Goal: Obtain resource: Obtain resource

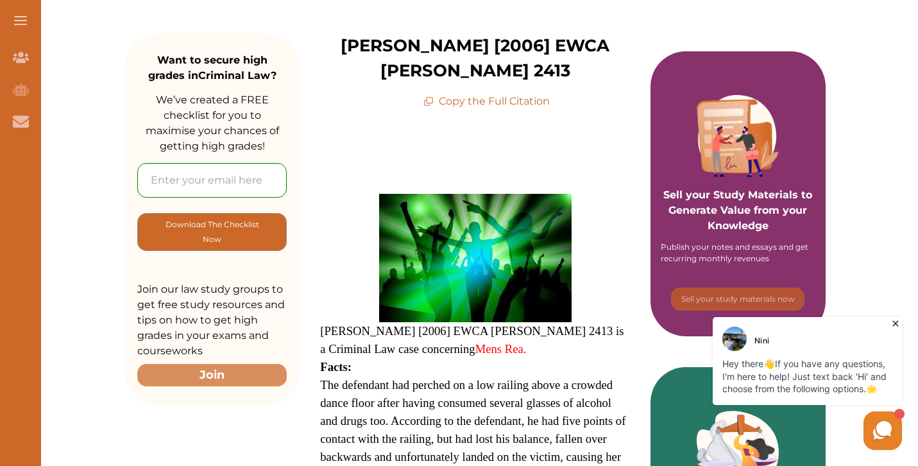
scroll to position [164, 0]
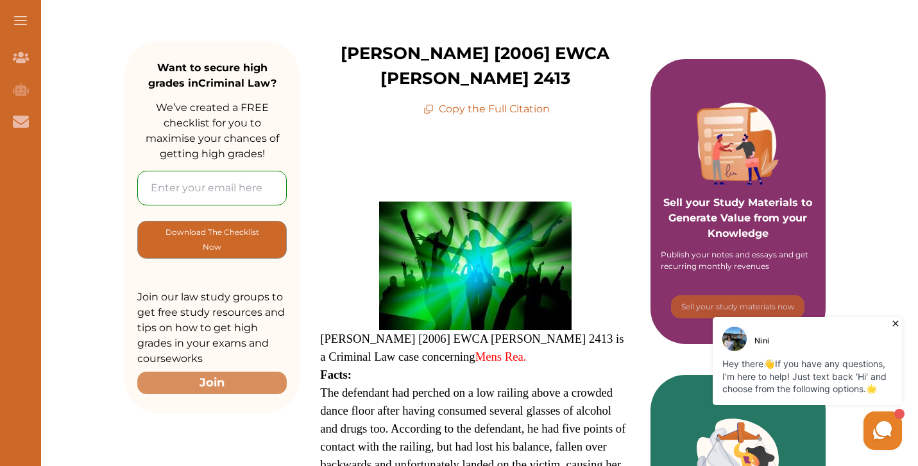
click at [465, 101] on p "Copy the Full Citation" at bounding box center [487, 108] width 126 height 15
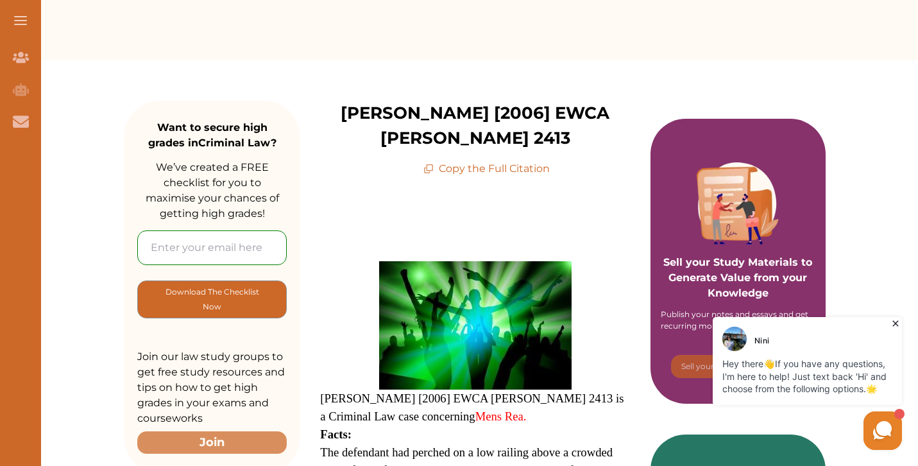
scroll to position [62, 0]
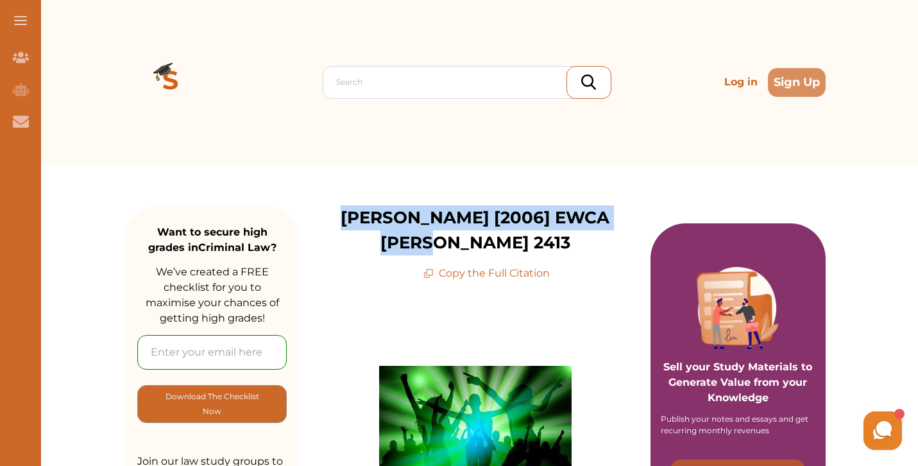
drag, startPoint x: 332, startPoint y: 214, endPoint x: 630, endPoint y: 207, distance: 297.9
click at [630, 207] on div "R v Brady [2006] EWCA Crim 2413 Copy the Full Citation" at bounding box center [475, 243] width 351 height 76
copy p "[PERSON_NAME] [2006] EWCA [PERSON_NAME] 2413"
click at [175, 73] on img at bounding box center [171, 82] width 92 height 92
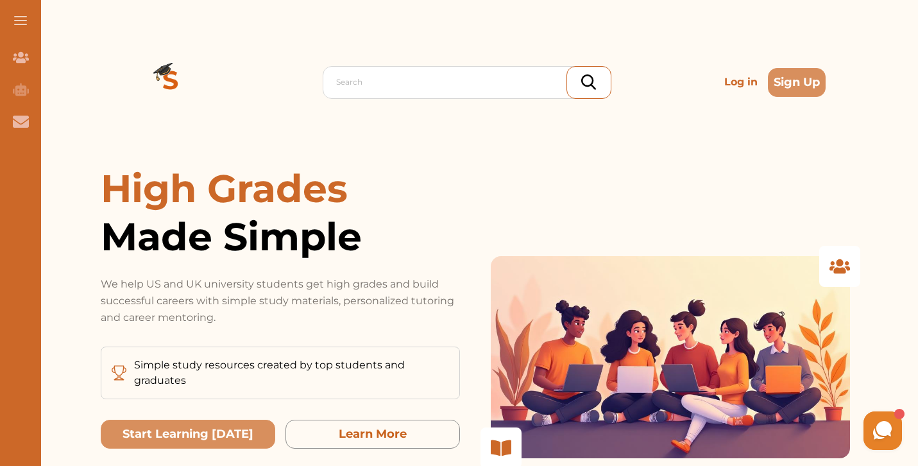
click at [171, 80] on img at bounding box center [171, 82] width 92 height 92
